Goal: Task Accomplishment & Management: Use online tool/utility

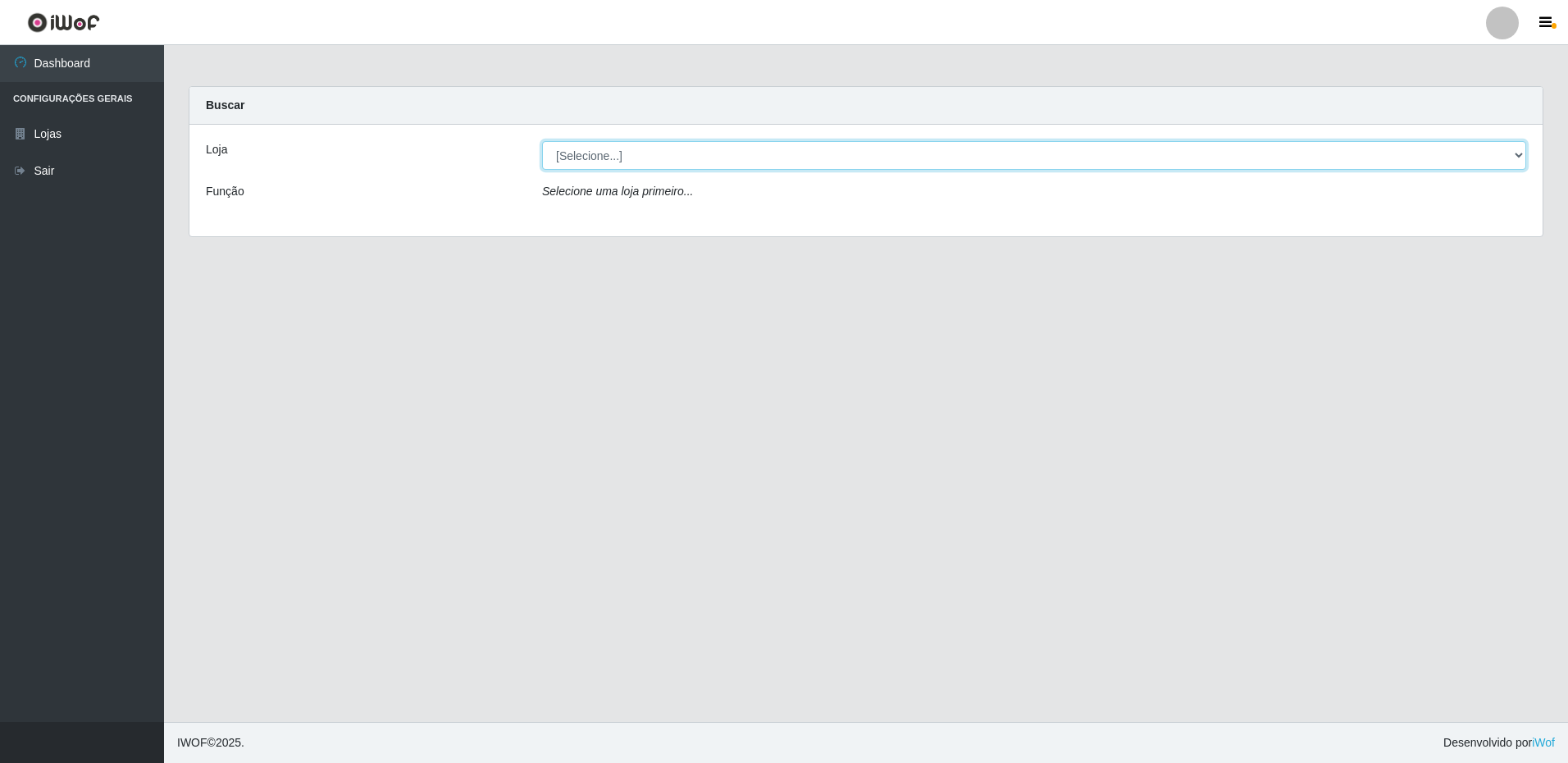
click at [742, 154] on select "[Selecione...] Extrabom - Loja 16 [GEOGRAPHIC_DATA]" at bounding box center [1035, 155] width 984 height 29
select select "450"
click at [542, 141] on select "[Selecione...] Extrabom - Loja 16 [GEOGRAPHIC_DATA]" at bounding box center [1035, 155] width 984 height 29
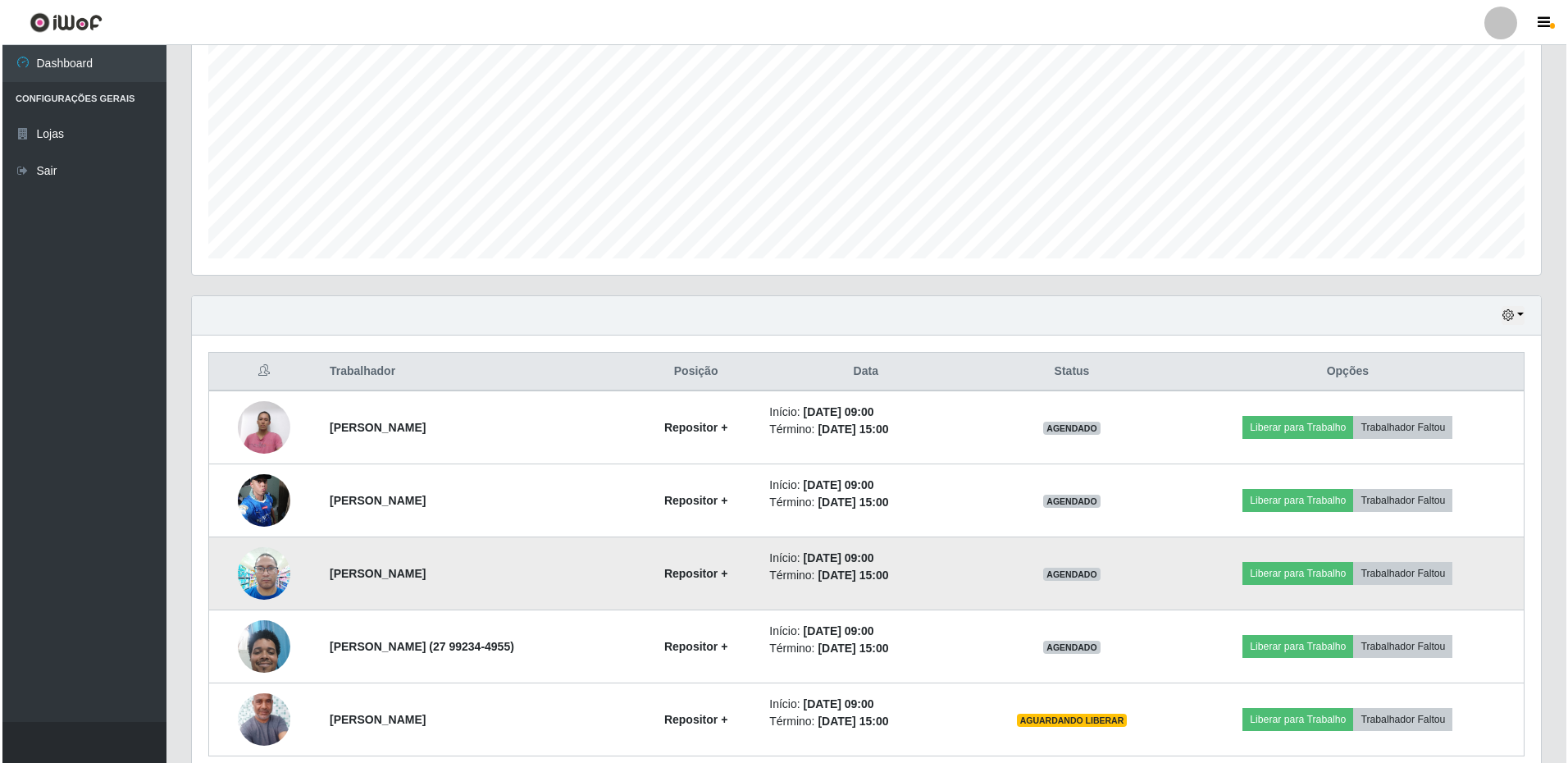
scroll to position [400, 0]
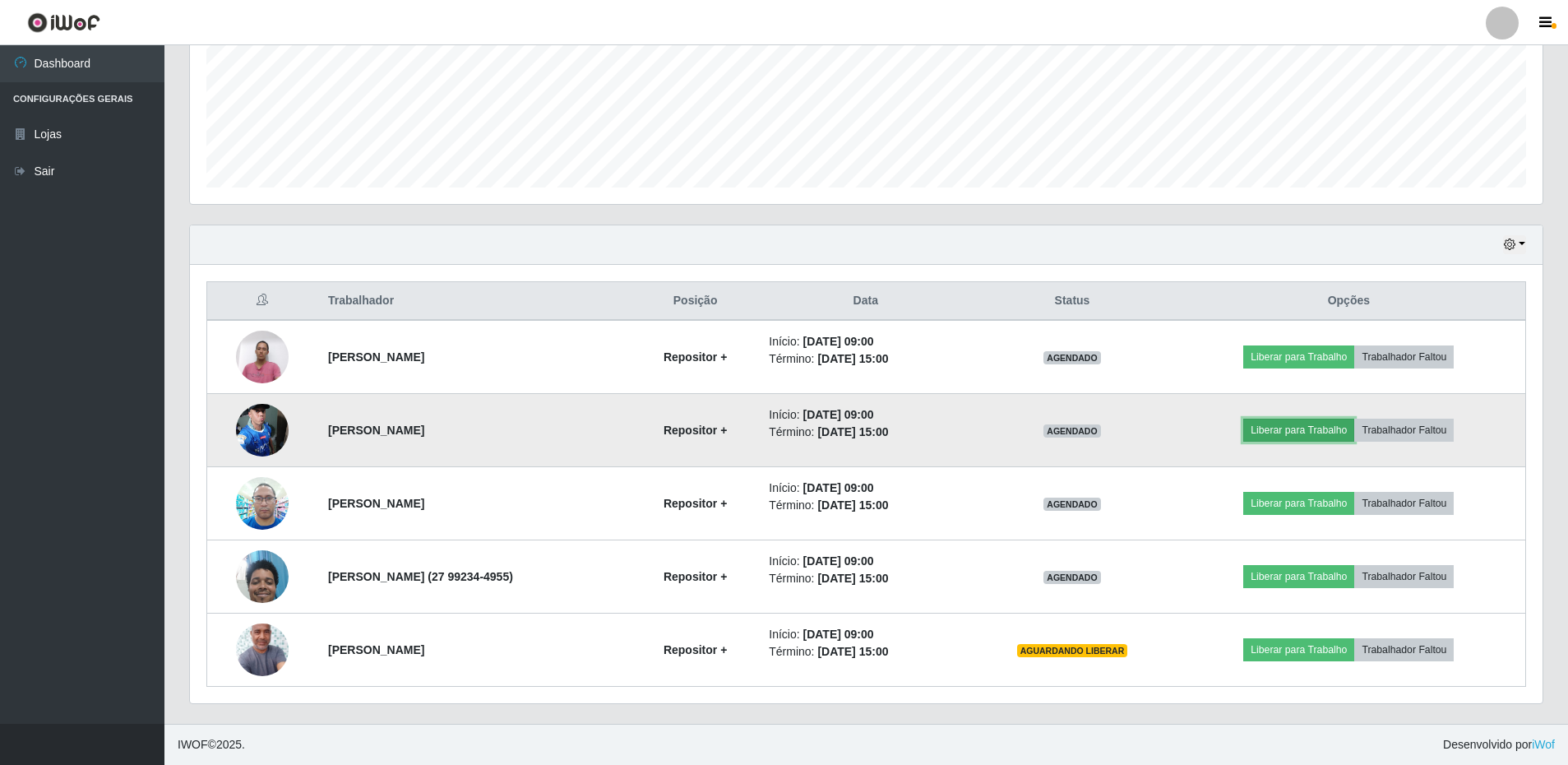
click at [1354, 425] on button "Liberar para Trabalho" at bounding box center [1299, 431] width 111 height 23
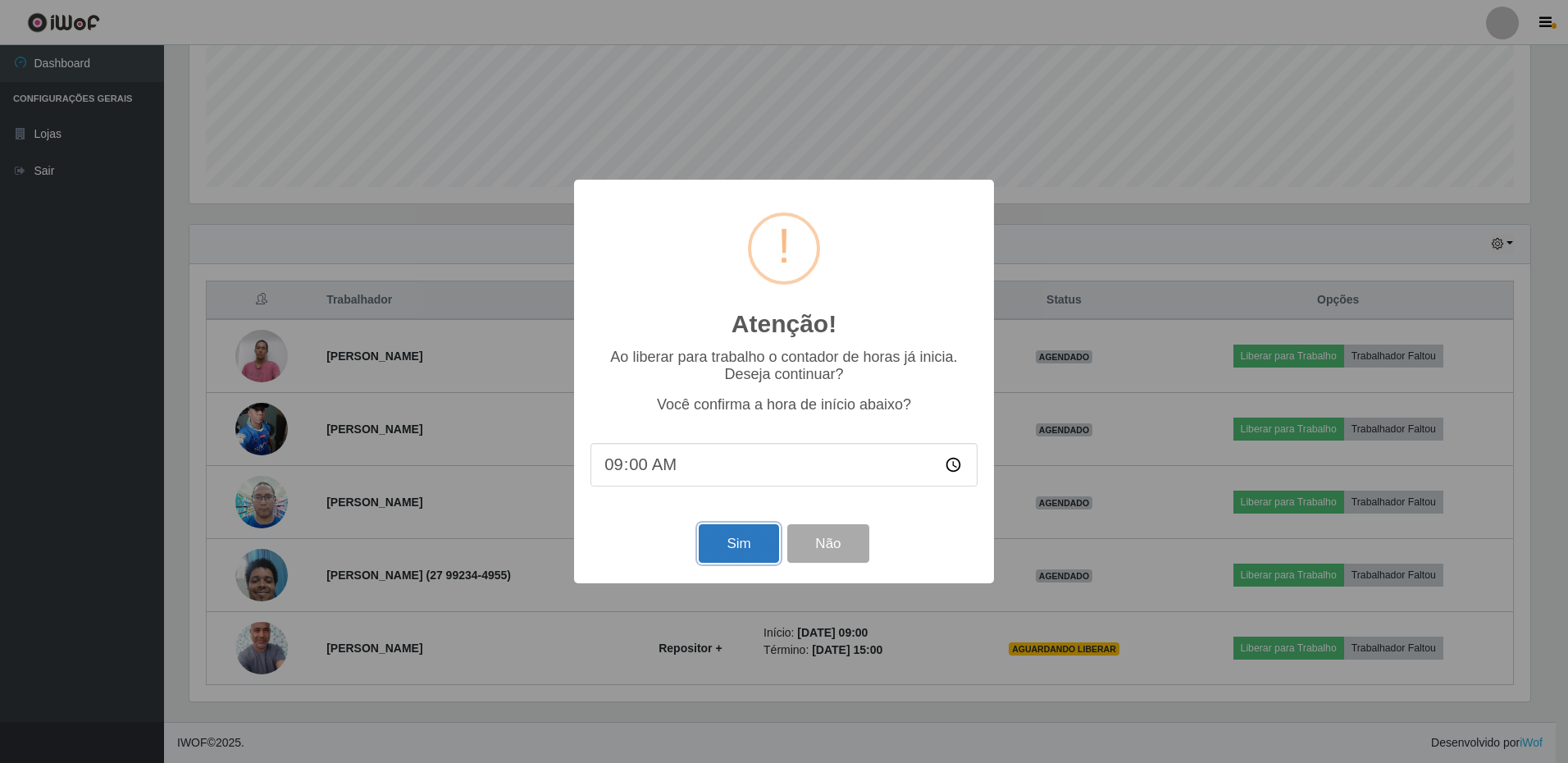
click at [757, 541] on button "Sim" at bounding box center [738, 543] width 79 height 39
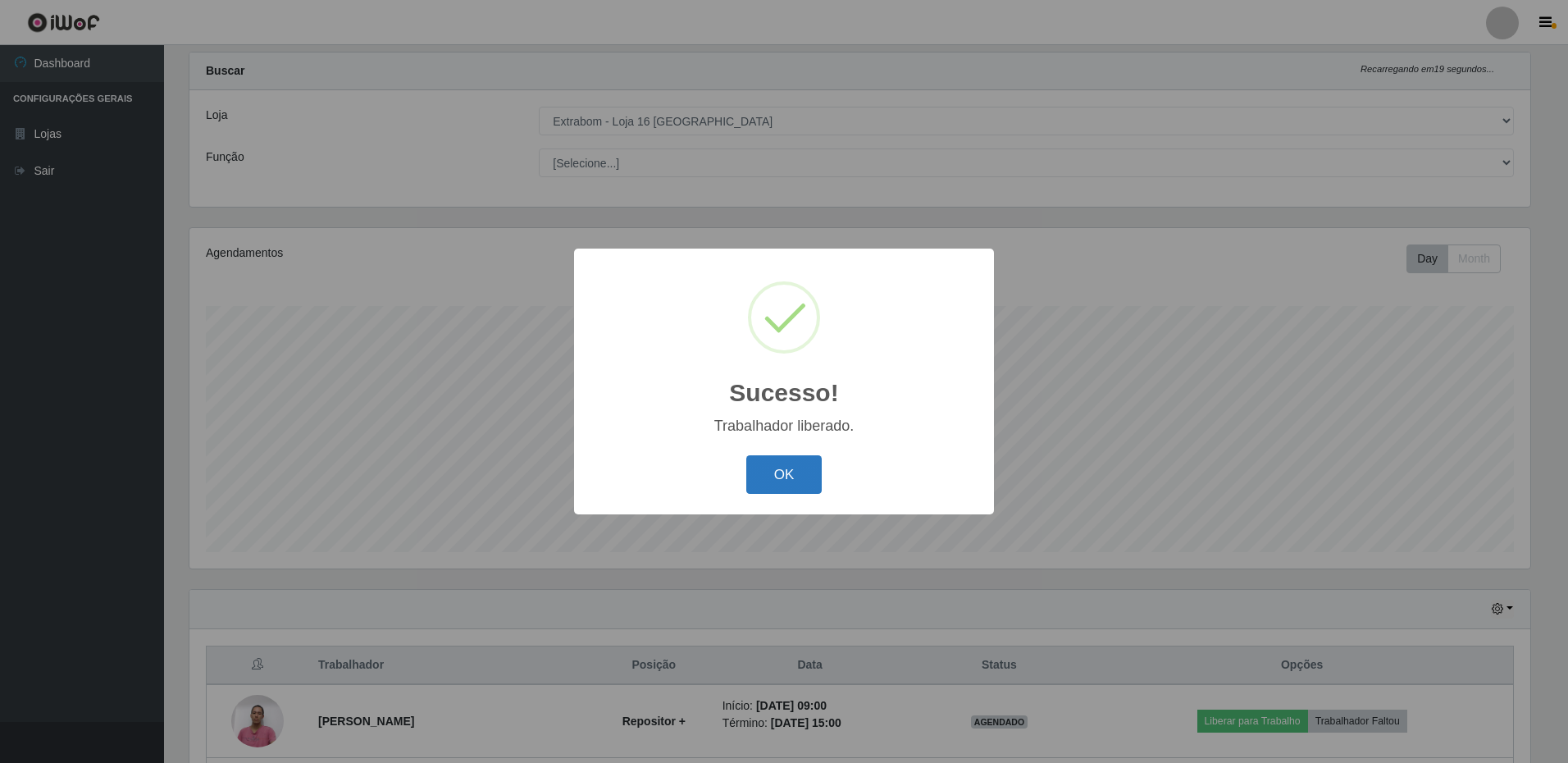
click at [793, 464] on button "OK" at bounding box center [784, 474] width 76 height 39
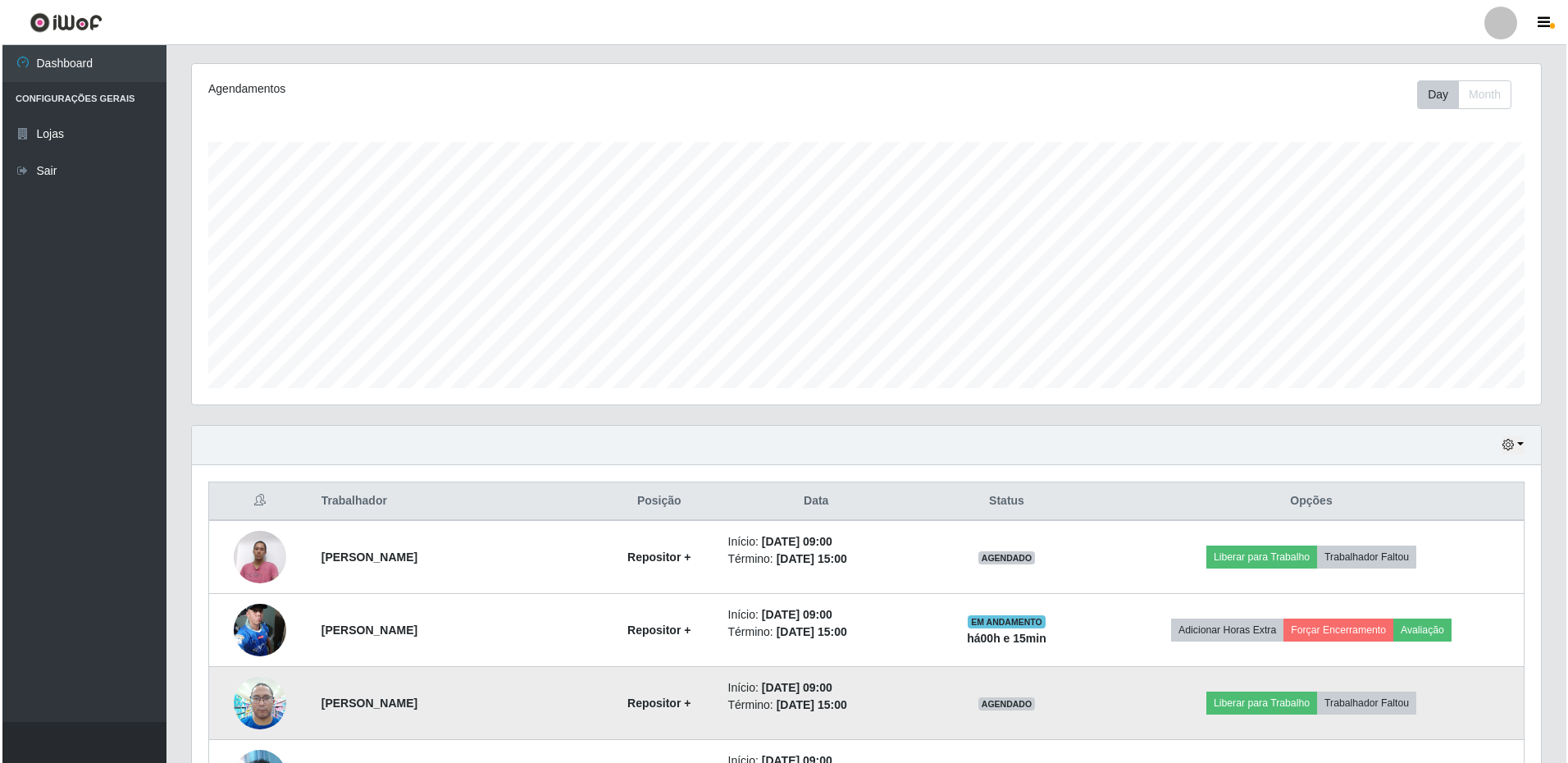
scroll to position [363, 0]
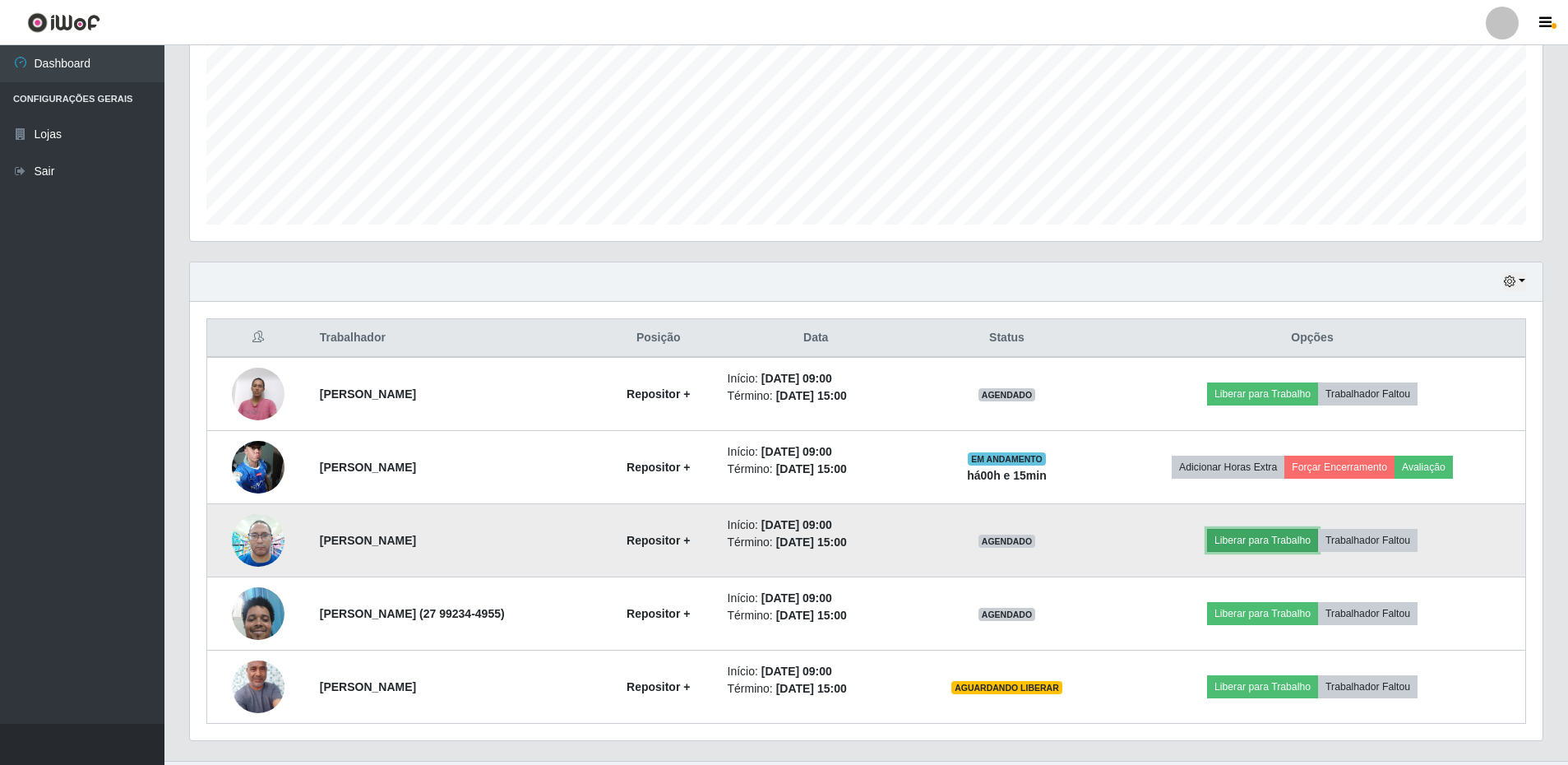
click at [1298, 538] on button "Liberar para Trabalho" at bounding box center [1263, 541] width 111 height 23
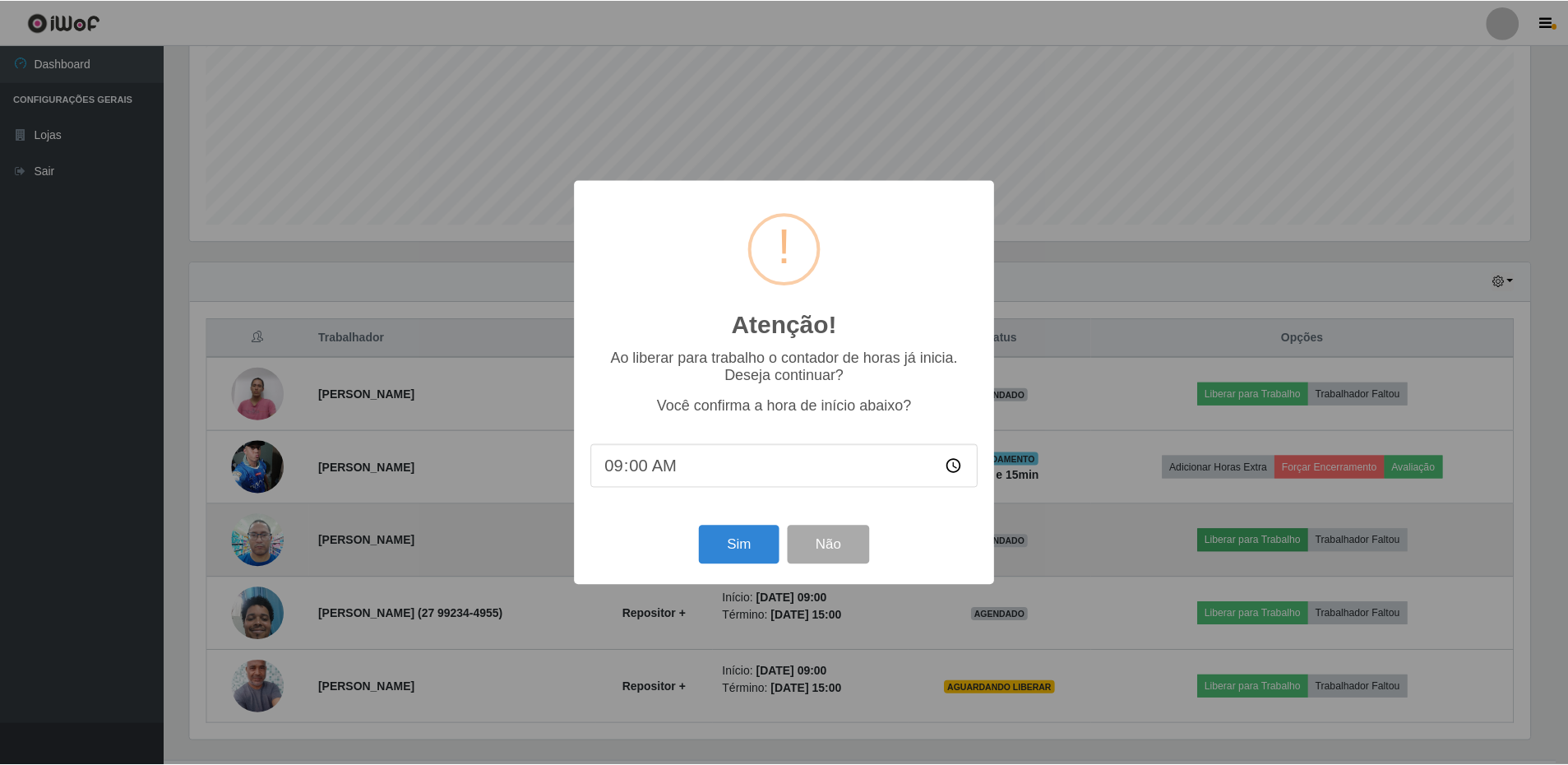
scroll to position [341, 1344]
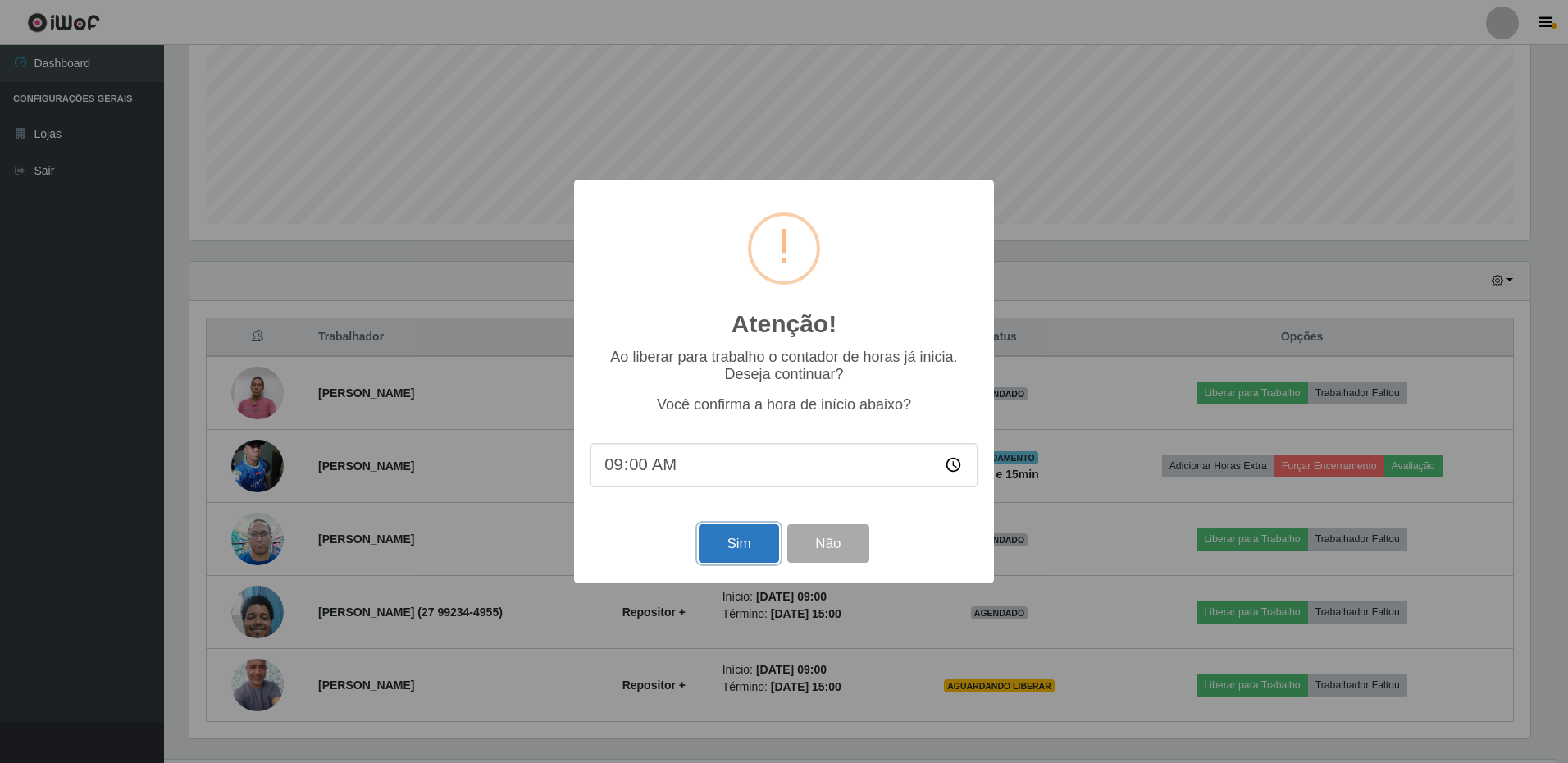
click at [751, 541] on button "Sim" at bounding box center [738, 543] width 79 height 39
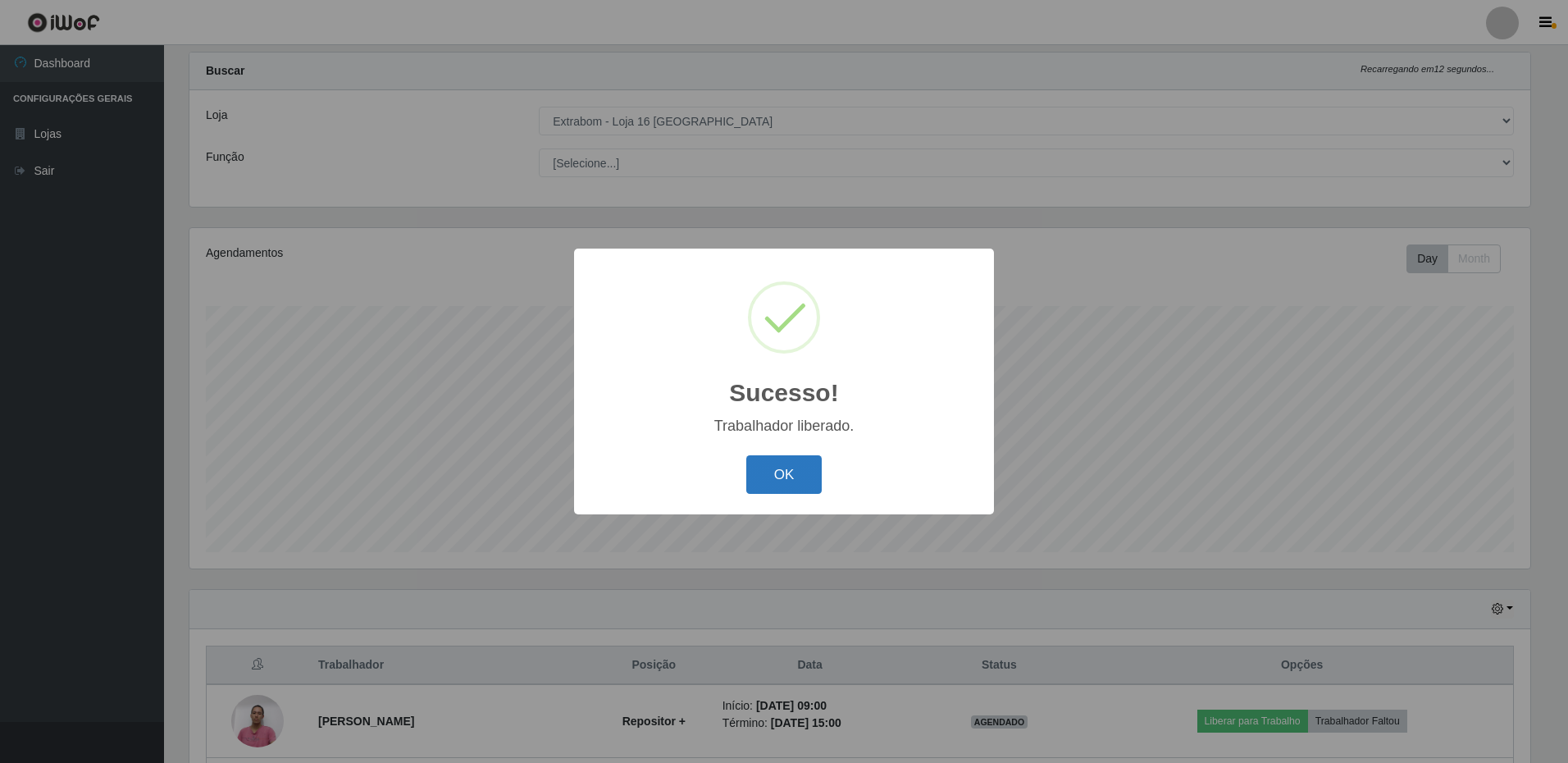
click at [765, 472] on button "OK" at bounding box center [784, 474] width 76 height 39
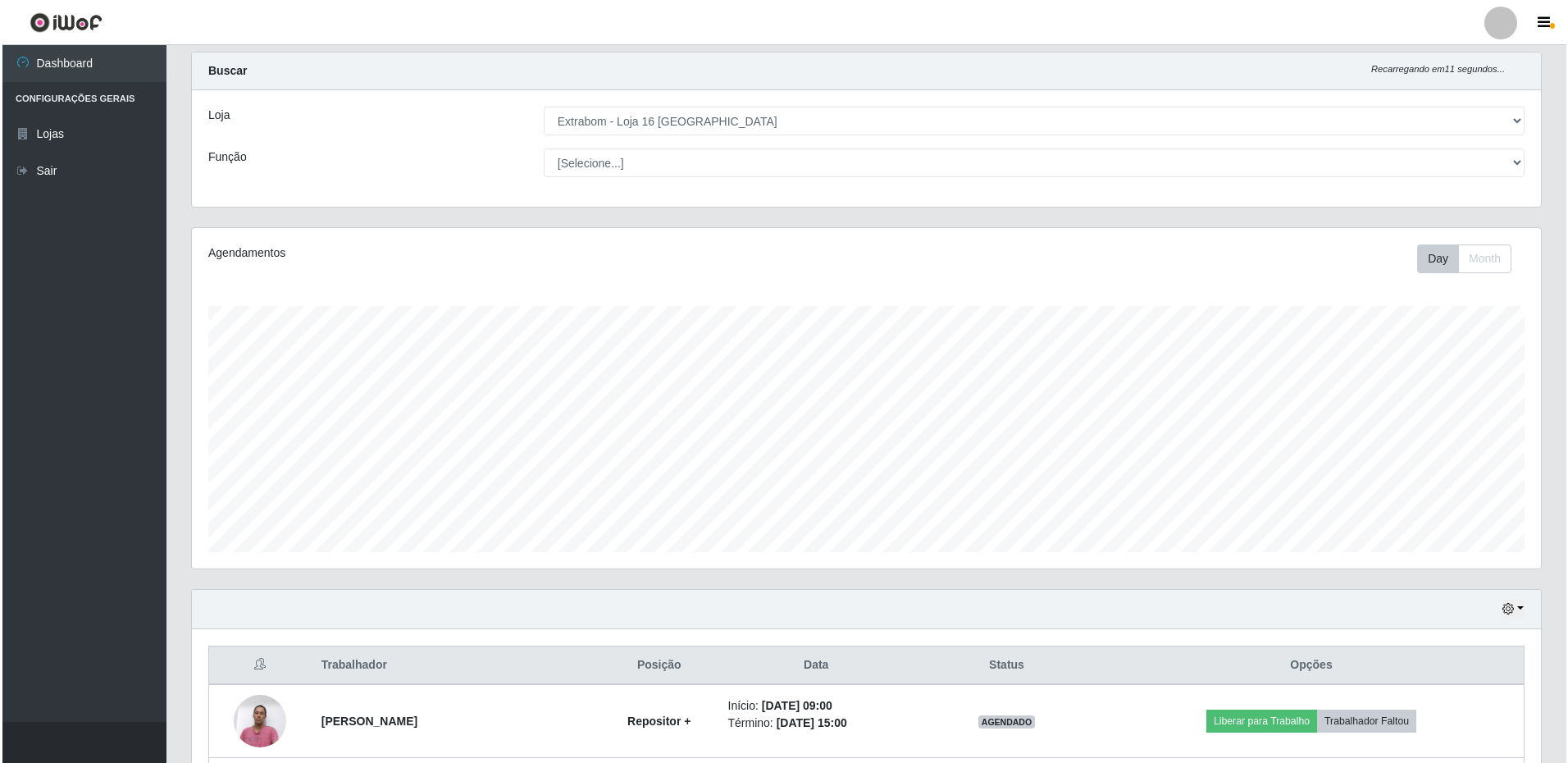
scroll to position [198, 0]
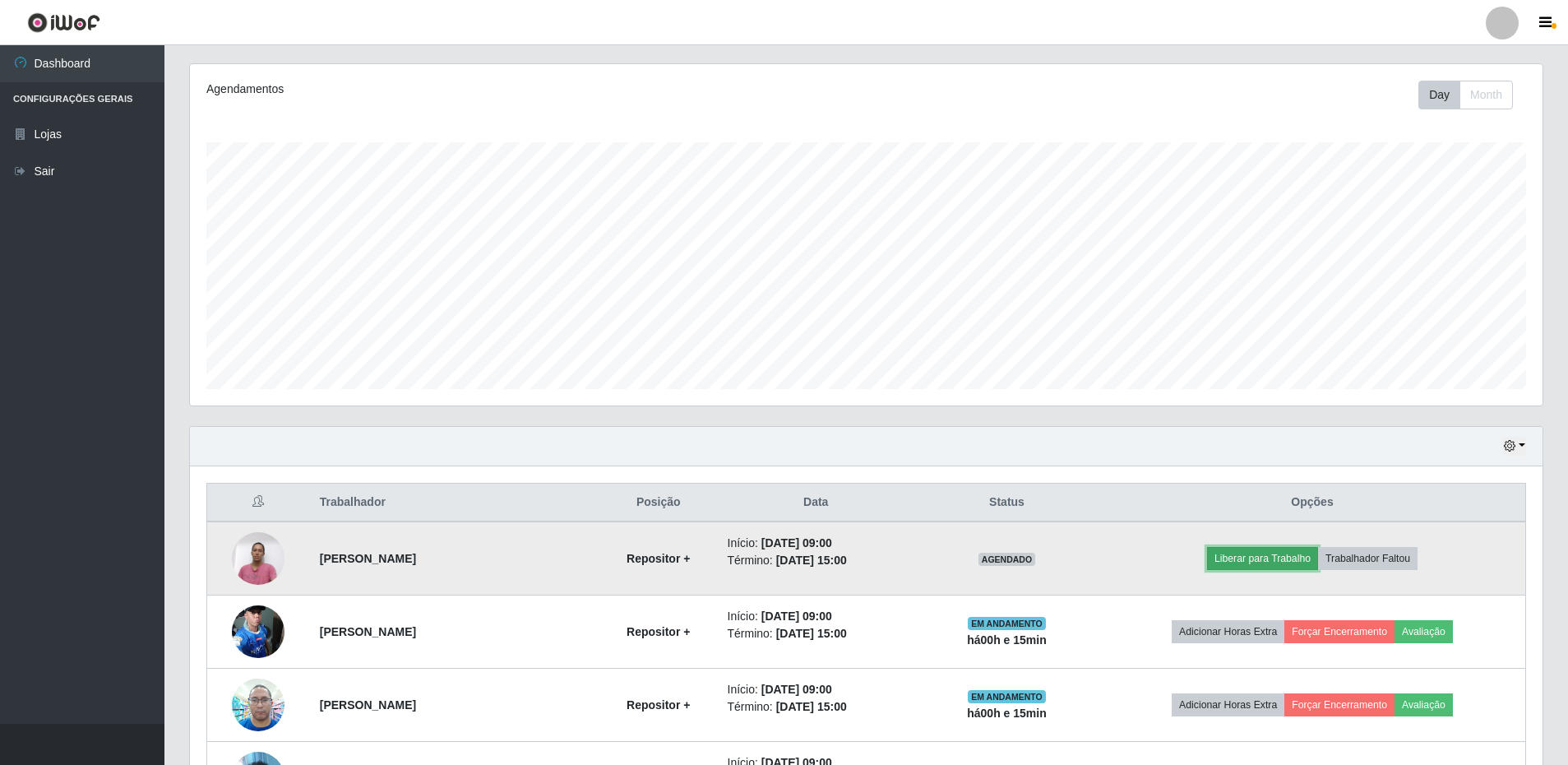
click at [1247, 554] on button "Liberar para Trabalho" at bounding box center [1263, 559] width 111 height 23
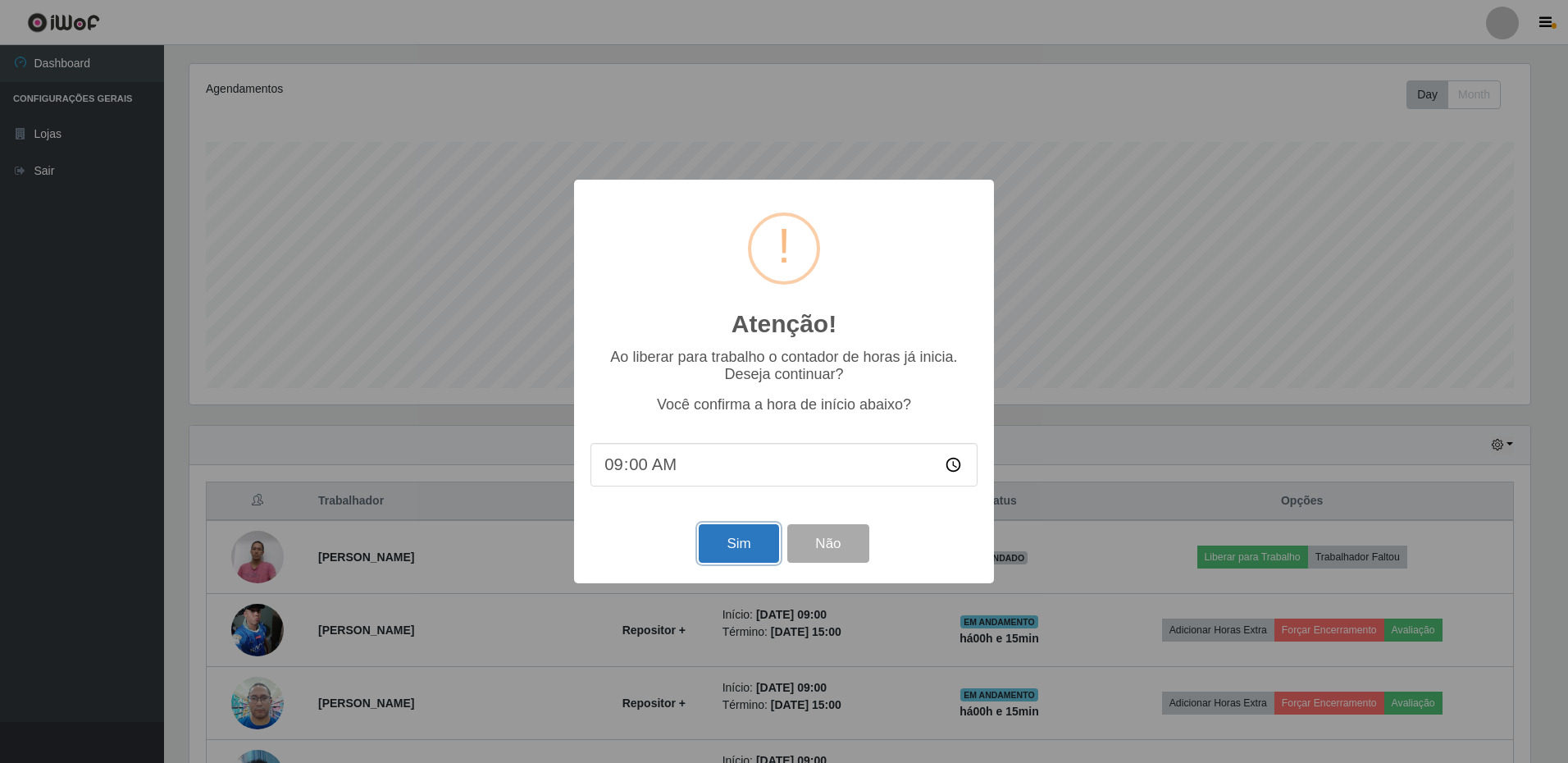
click at [723, 549] on button "Sim" at bounding box center [738, 543] width 79 height 39
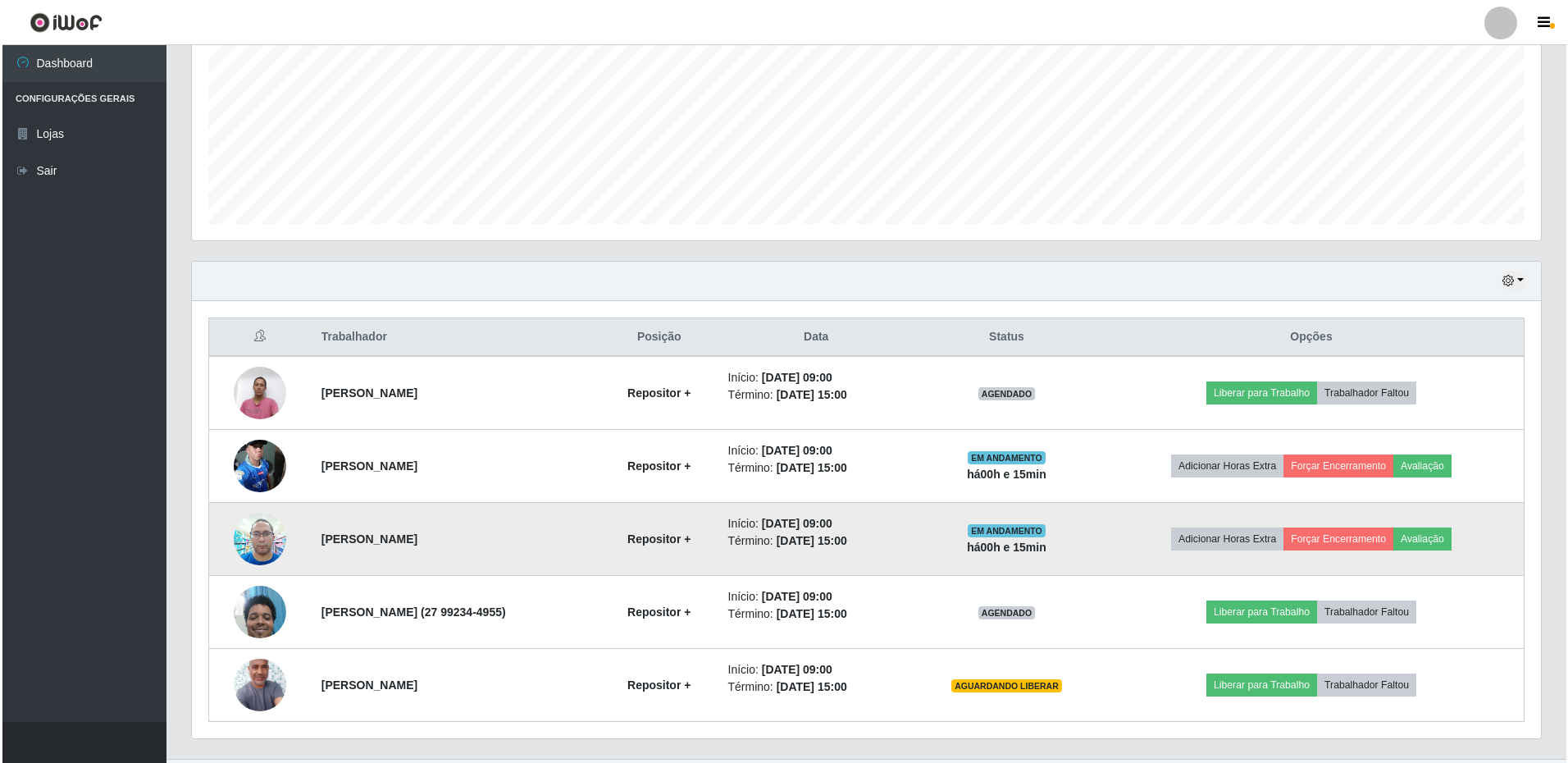
scroll to position [0, 0]
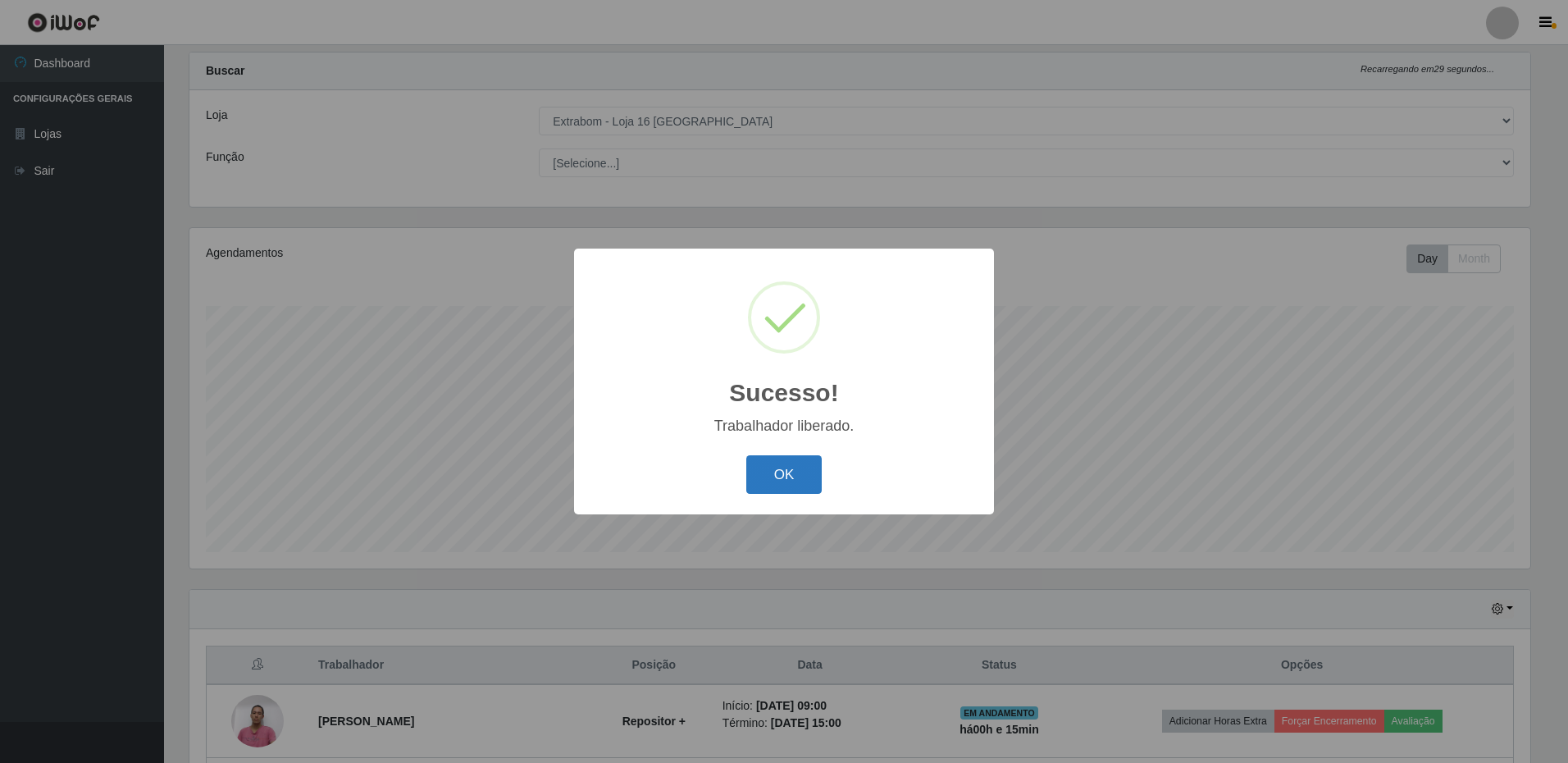
click at [787, 489] on button "OK" at bounding box center [784, 474] width 76 height 39
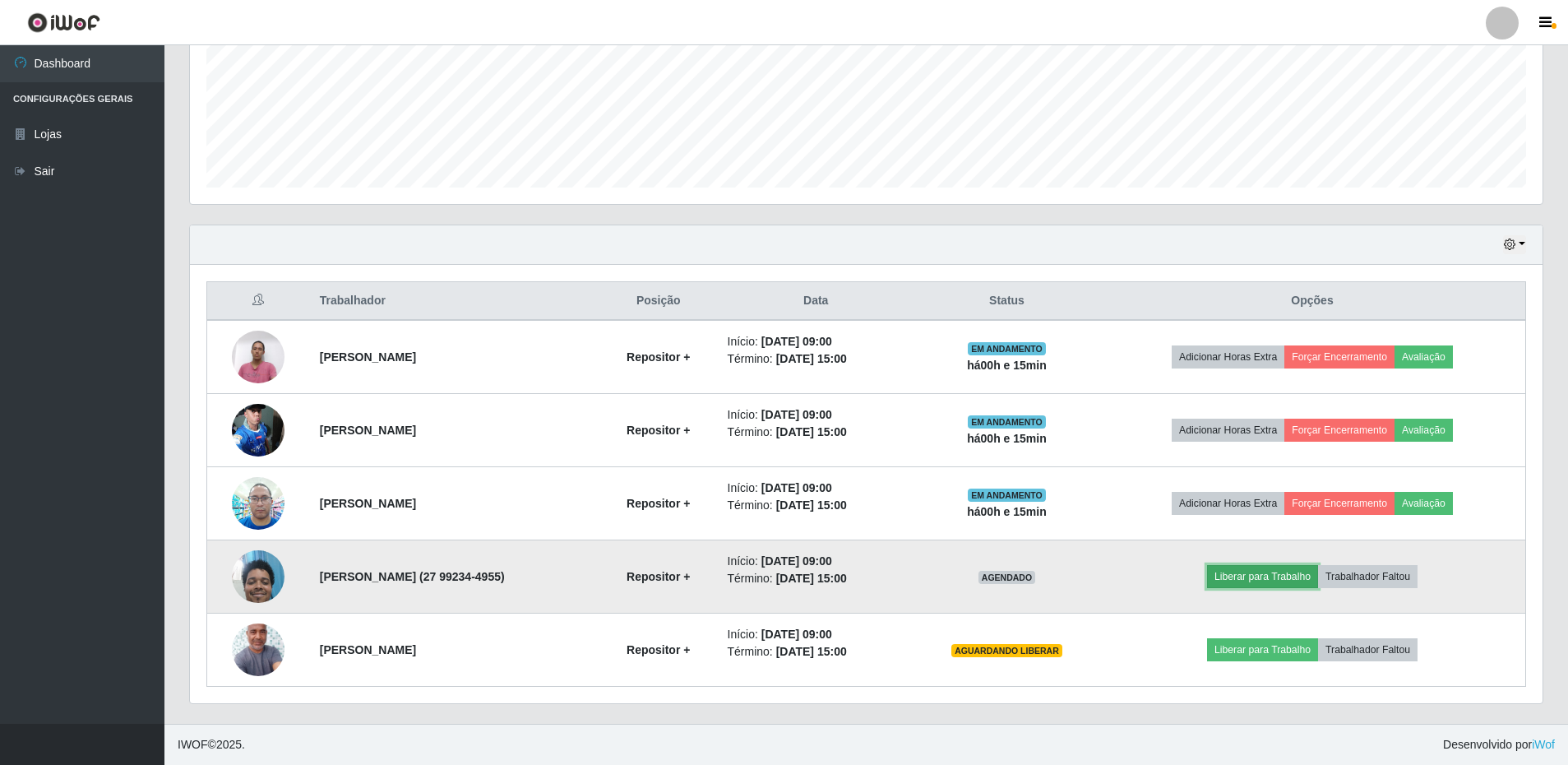
click at [1255, 576] on button "Liberar para Trabalho" at bounding box center [1263, 576] width 111 height 23
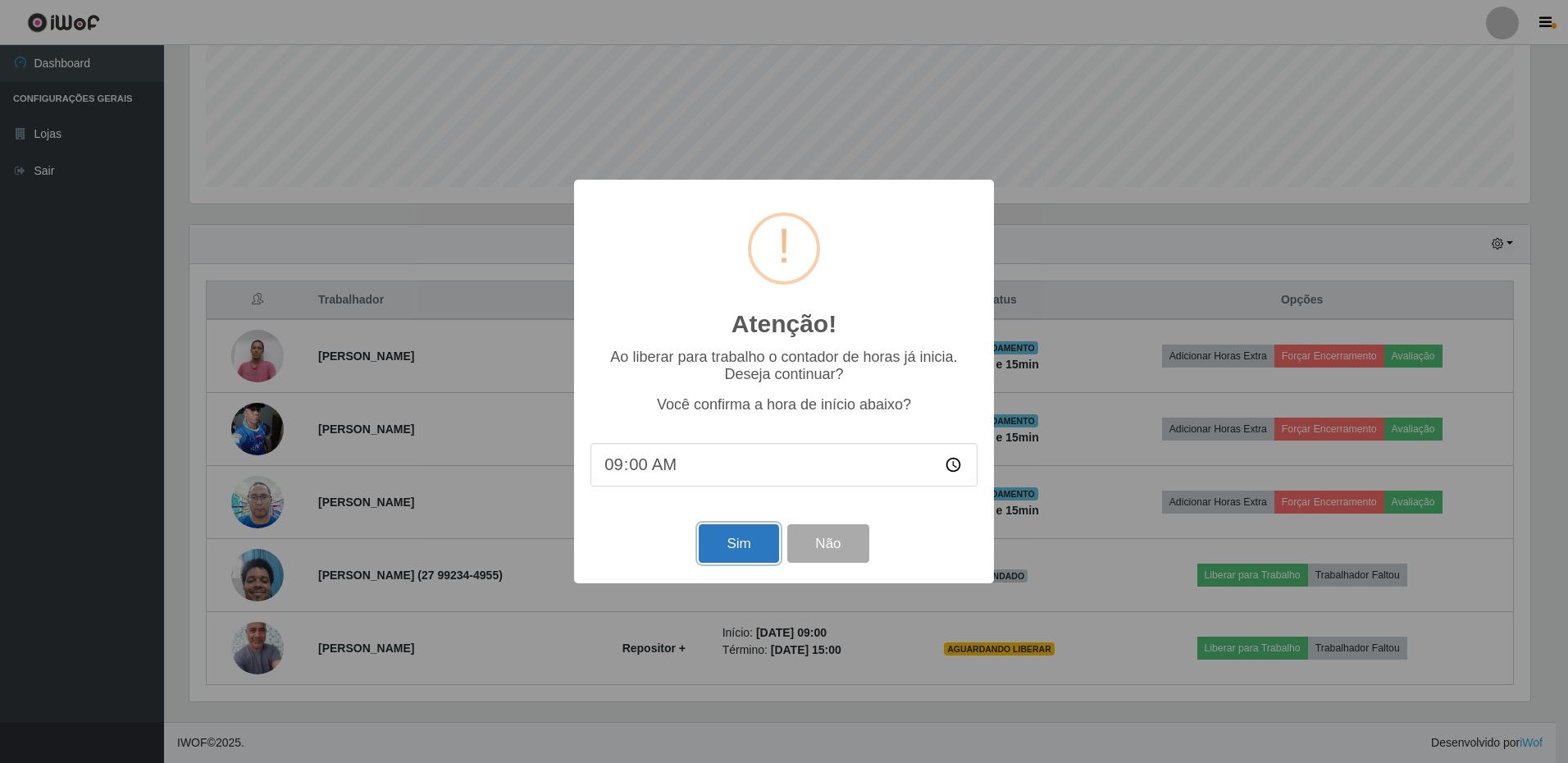
click at [753, 540] on button "Sim" at bounding box center [738, 543] width 79 height 39
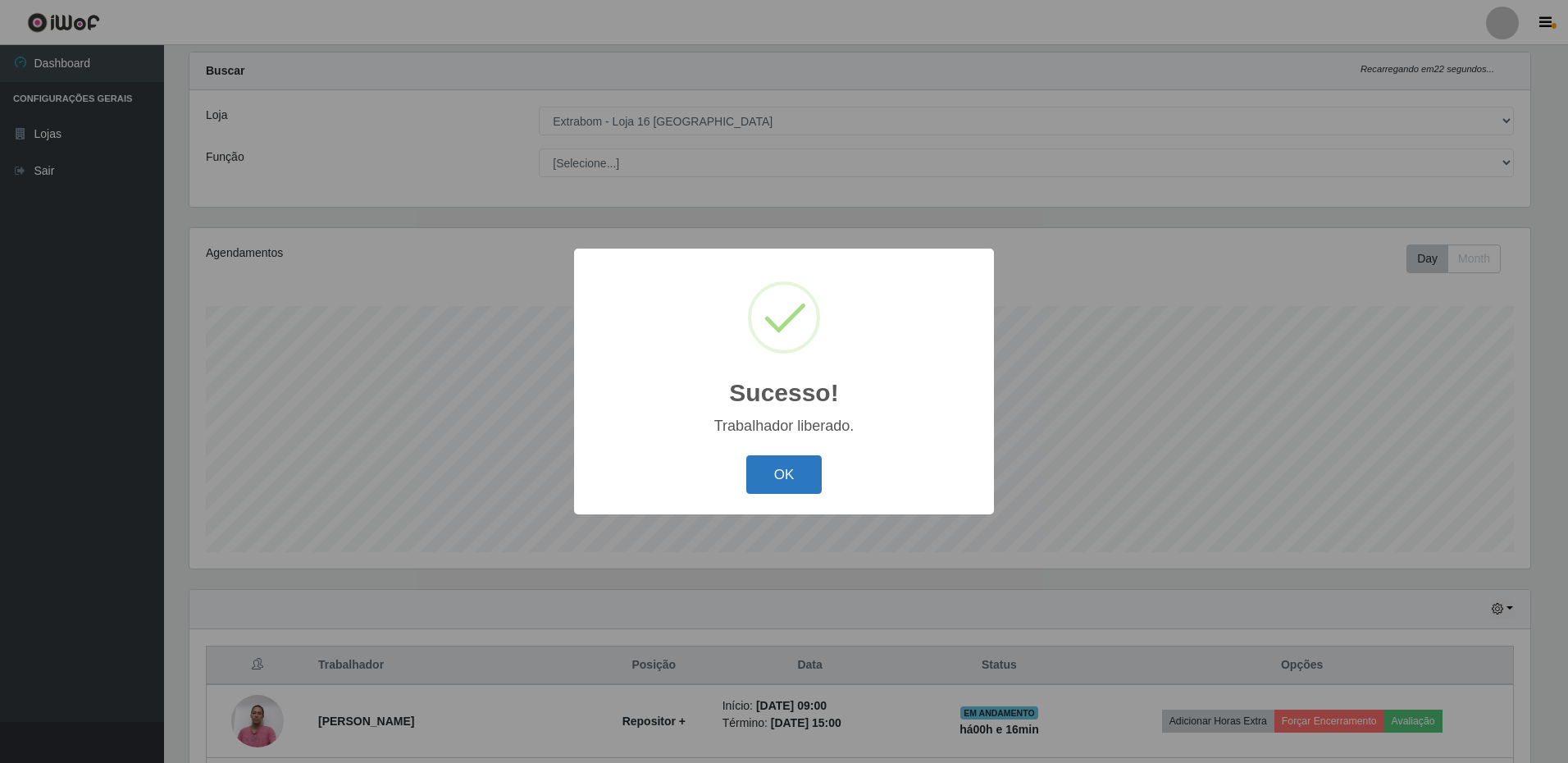
click at [810, 482] on button "OK" at bounding box center [784, 474] width 76 height 39
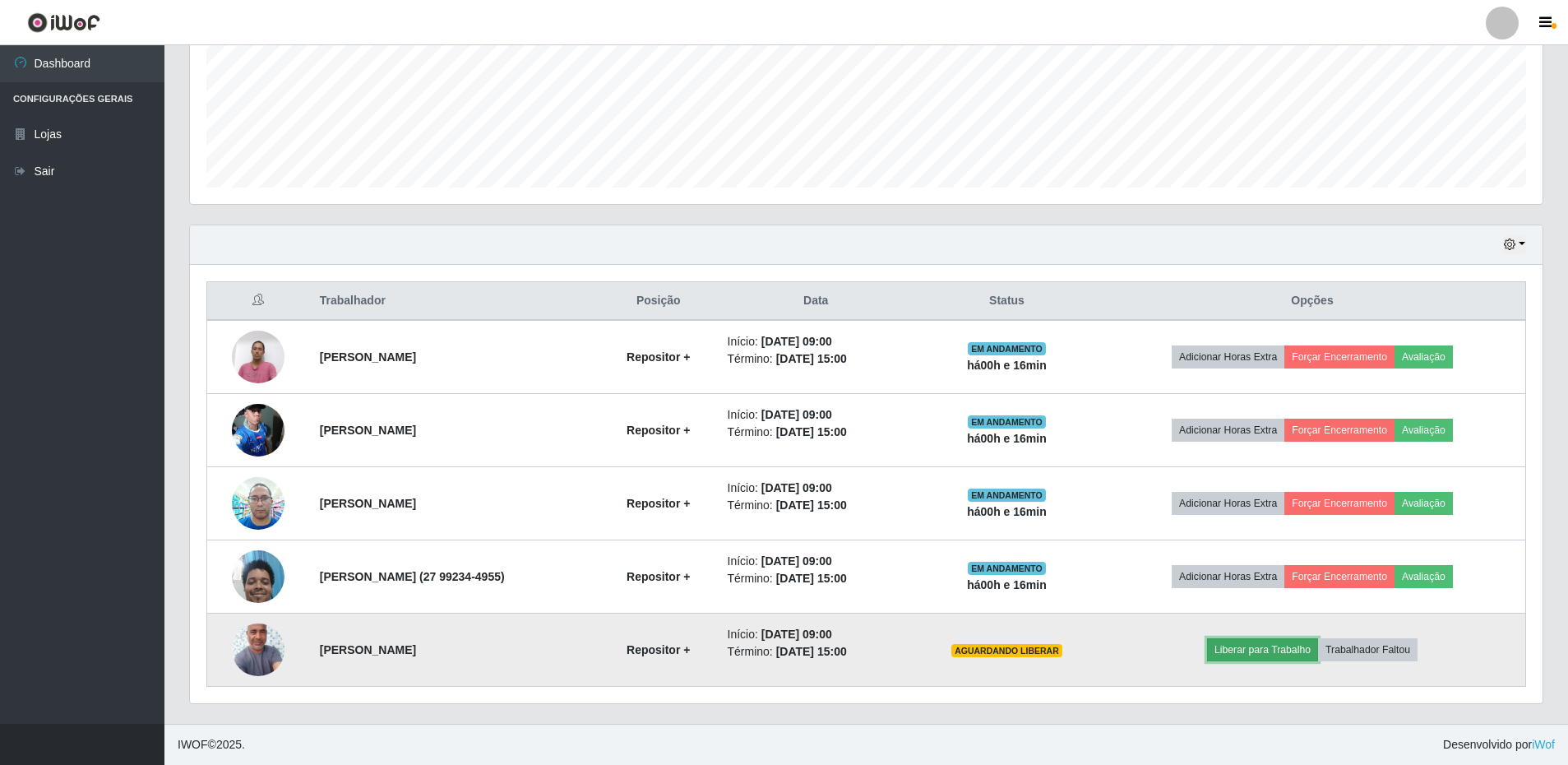
click at [1265, 638] on button "Liberar para Trabalho" at bounding box center [1263, 650] width 111 height 23
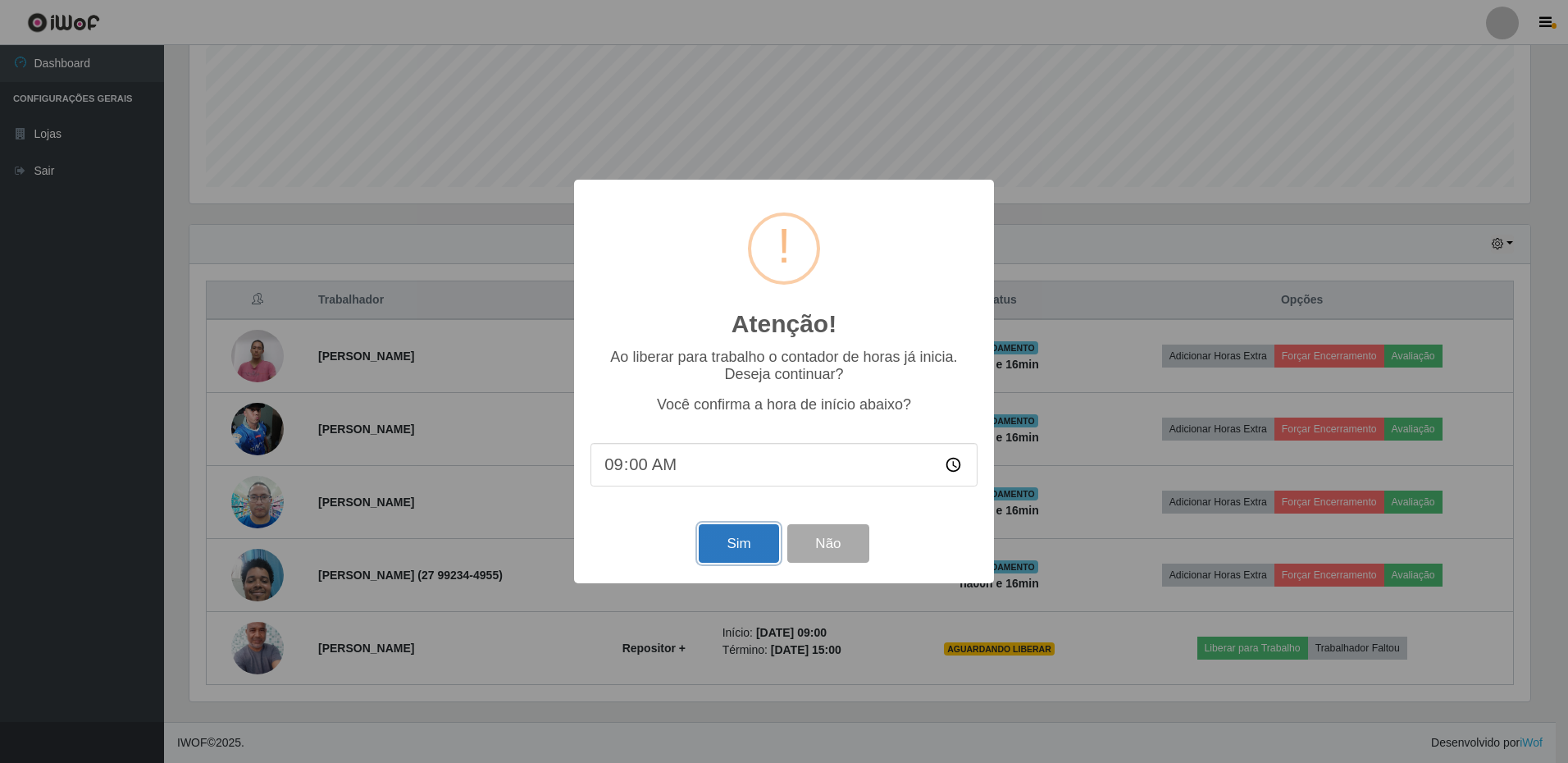
click at [751, 548] on button "Sim" at bounding box center [738, 543] width 79 height 39
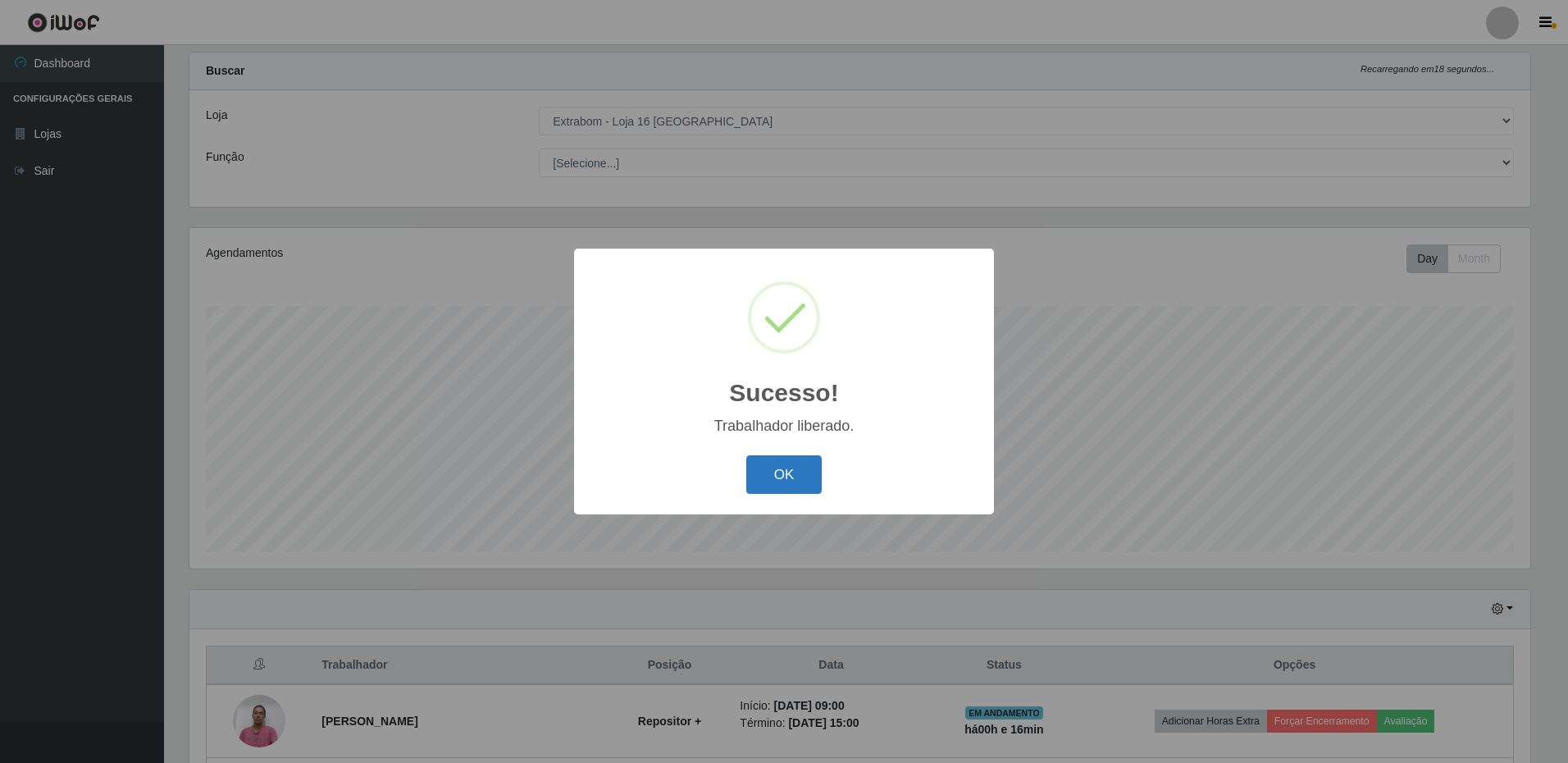
click at [794, 486] on button "OK" at bounding box center [784, 474] width 76 height 39
